Goal: Communication & Community: Answer question/provide support

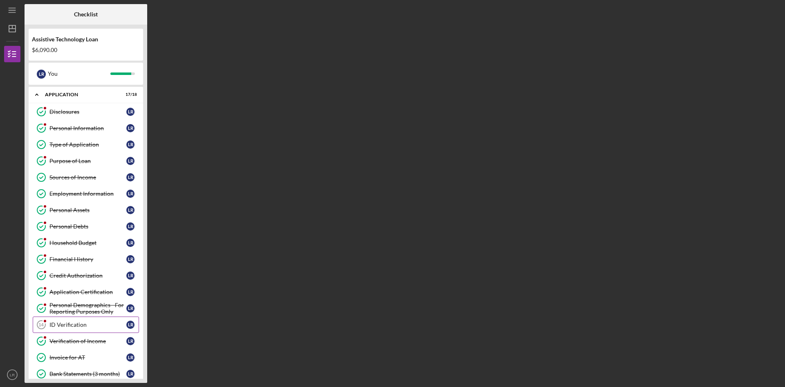
click at [59, 325] on div "ID Verification" at bounding box center [87, 324] width 77 height 7
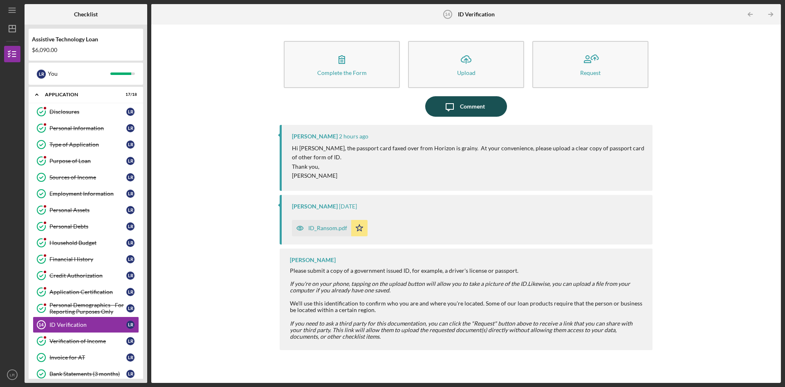
click at [455, 108] on icon "Icon/Message" at bounding box center [450, 106] width 20 height 20
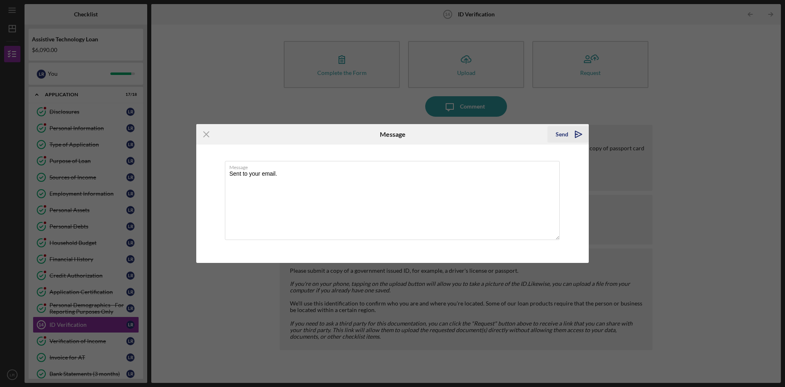
type textarea "Sent to your email."
click at [565, 135] on div "Send" at bounding box center [562, 134] width 13 height 16
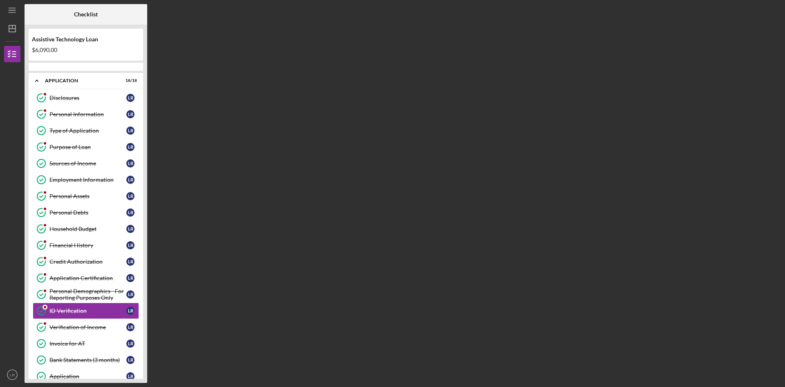
scroll to position [72, 0]
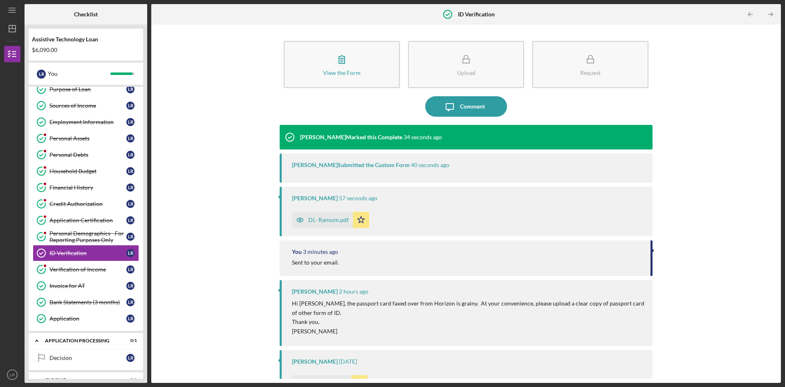
drag, startPoint x: 778, startPoint y: 151, endPoint x: 778, endPoint y: 181, distance: 29.9
click at [778, 181] on div "View the Form Form Upload Request Icon/Message Comment Felicia Cardenas Marked …" at bounding box center [466, 204] width 630 height 358
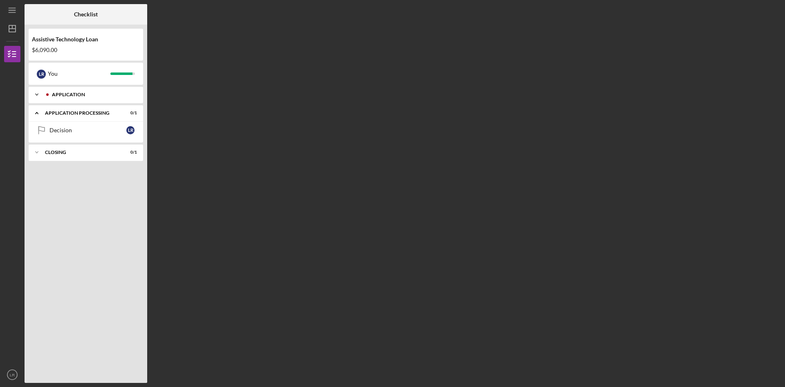
click at [71, 92] on div "Application" at bounding box center [92, 94] width 81 height 5
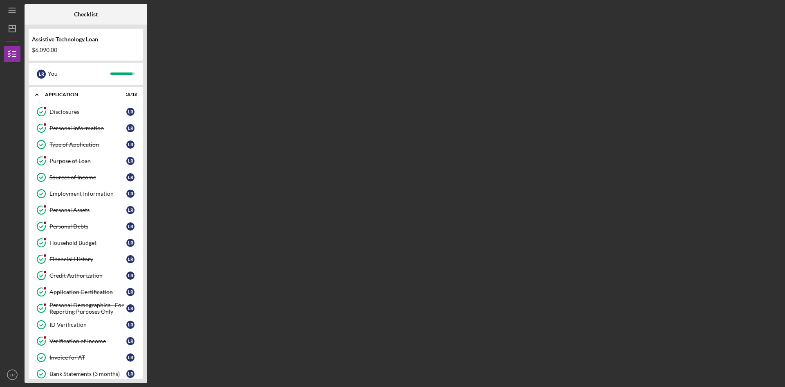
drag, startPoint x: 145, startPoint y: 64, endPoint x: 153, endPoint y: 112, distance: 48.6
click at [153, 112] on div "Checklist Assistive Technology Loan $6,090.00 L R You Icon/Expander Application…" at bounding box center [403, 193] width 757 height 378
click at [121, 73] on div at bounding box center [121, 73] width 22 height 2
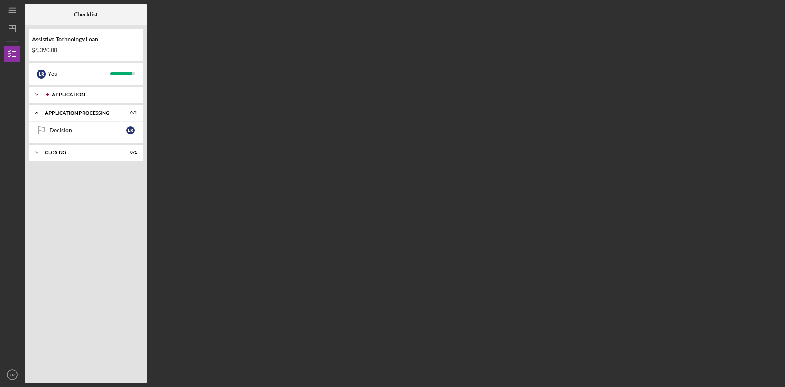
click at [73, 94] on div "Application" at bounding box center [92, 94] width 81 height 5
